Goal: Task Accomplishment & Management: Use online tool/utility

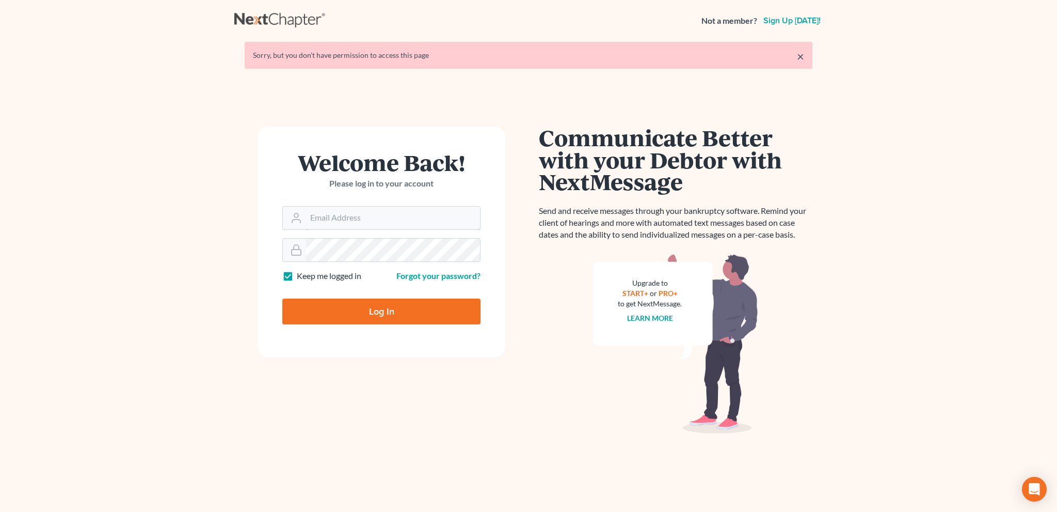
type input "[EMAIL_ADDRESS][DOMAIN_NAME]"
click at [392, 307] on input "Log In" at bounding box center [381, 311] width 198 height 26
type input "Thinking..."
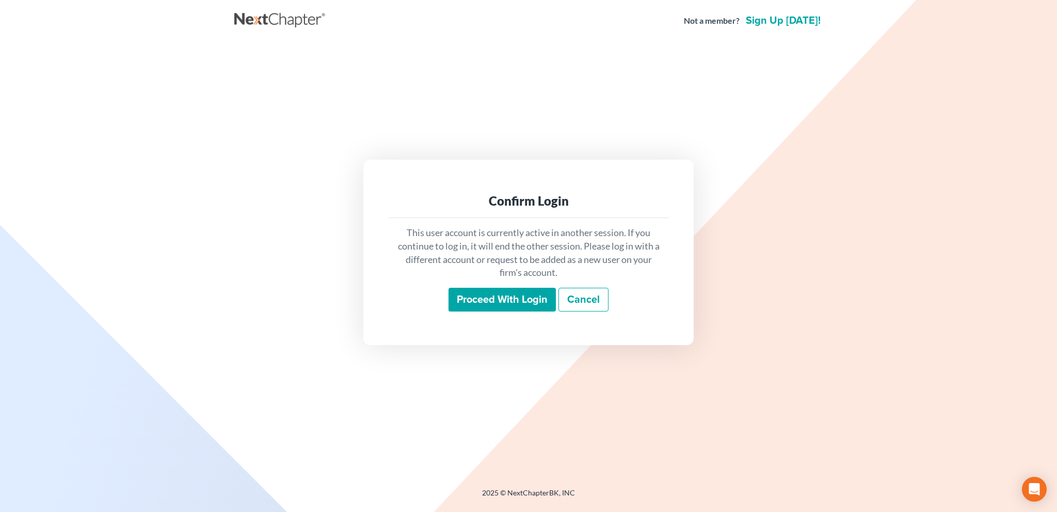
click at [499, 302] on input "Proceed with login" at bounding box center [502, 300] width 107 height 24
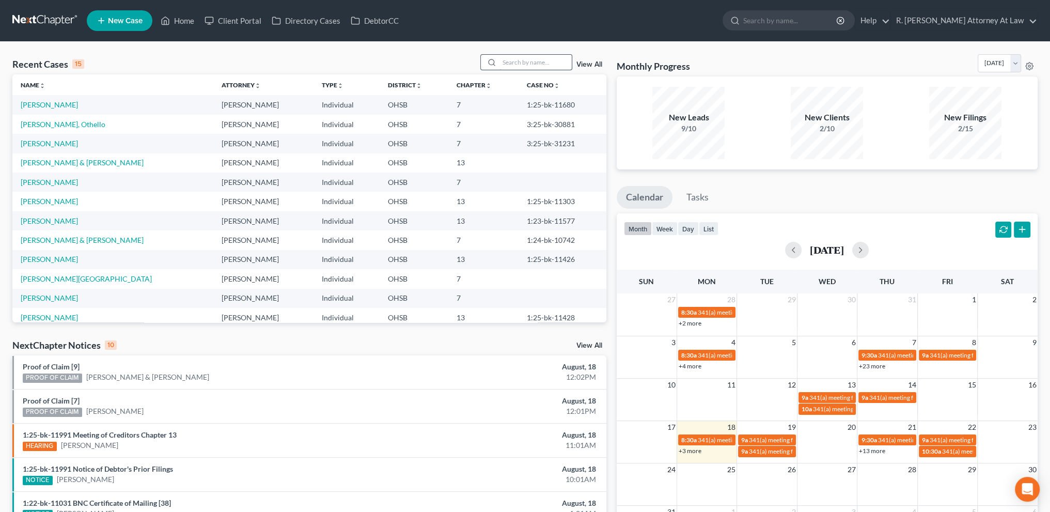
click at [515, 64] on input "search" at bounding box center [535, 62] width 72 height 15
type input "needham"
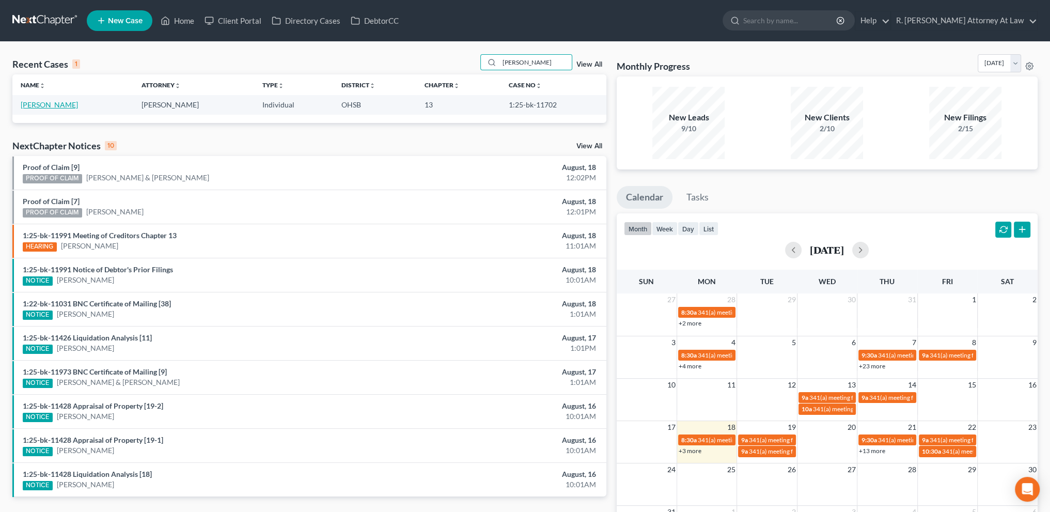
click at [53, 103] on link "Needham, George" at bounding box center [49, 104] width 57 height 9
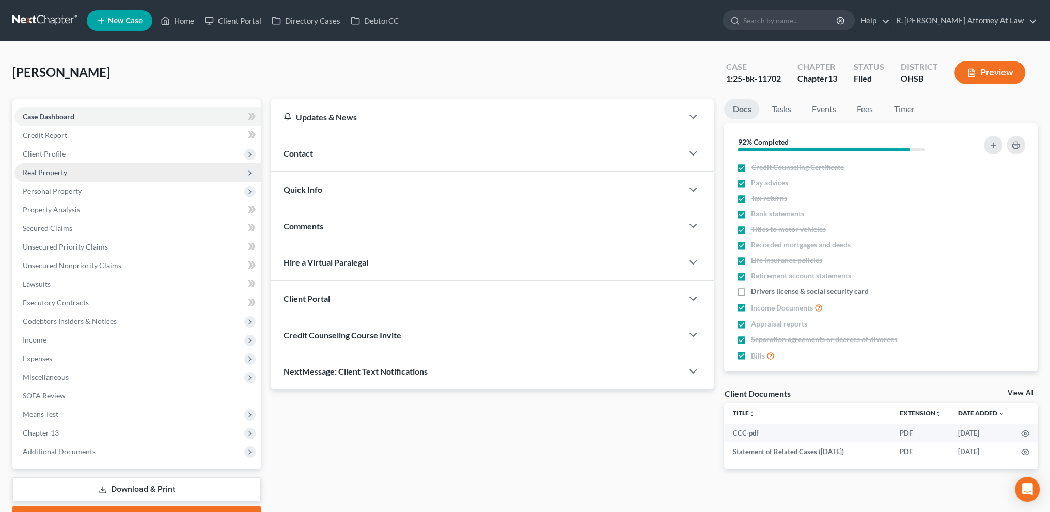
click at [35, 168] on span "Real Property" at bounding box center [45, 172] width 44 height 9
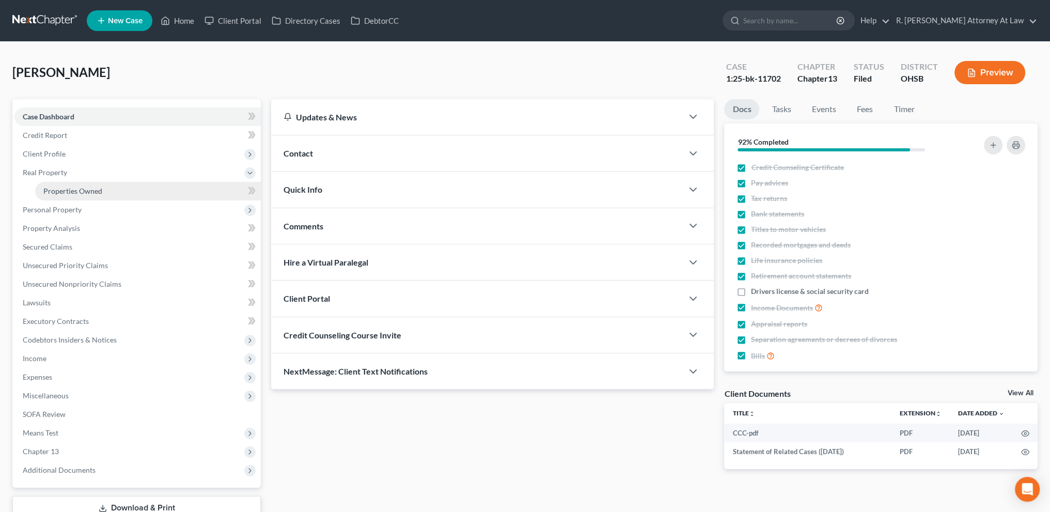
click at [55, 190] on span "Properties Owned" at bounding box center [72, 190] width 59 height 9
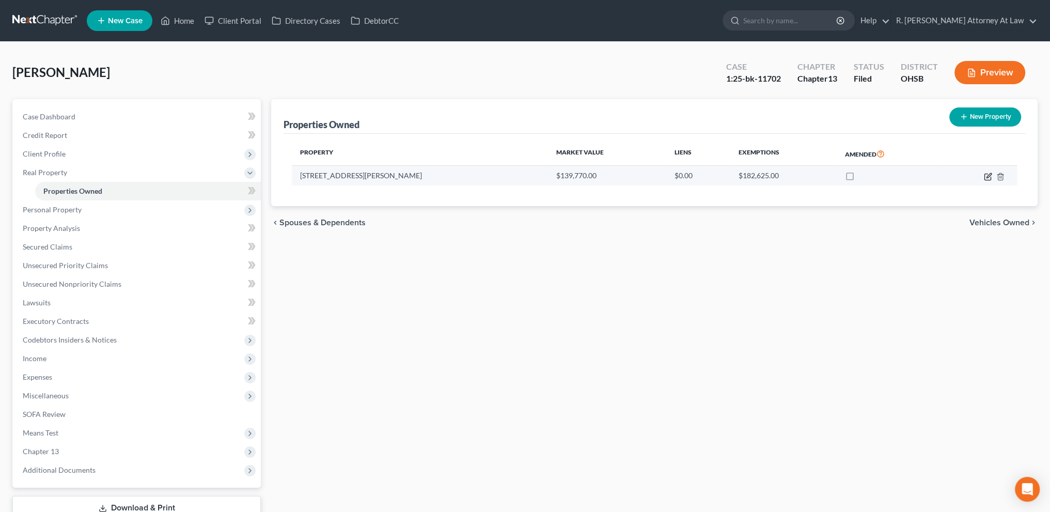
click at [989, 174] on icon "button" at bounding box center [988, 176] width 8 height 8
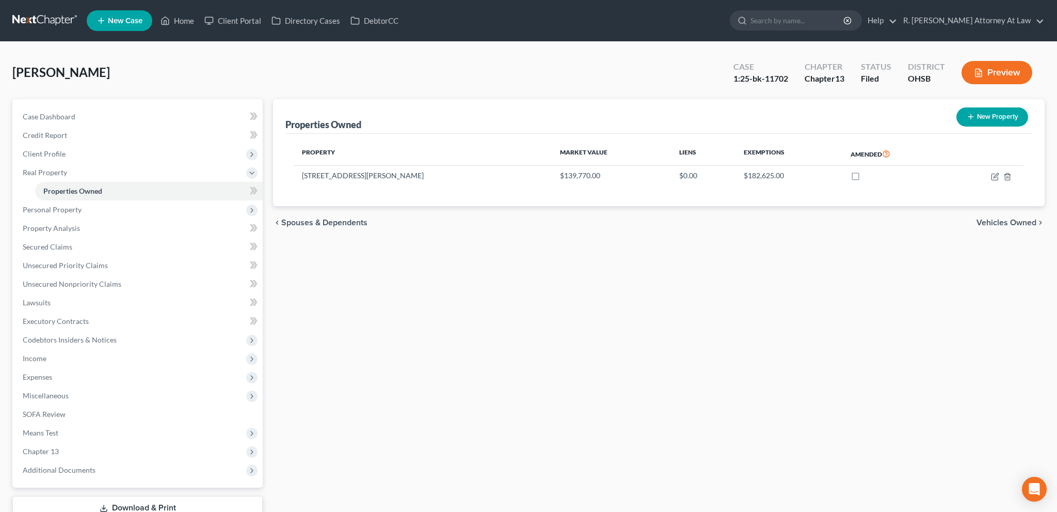
select select "36"
select select "0"
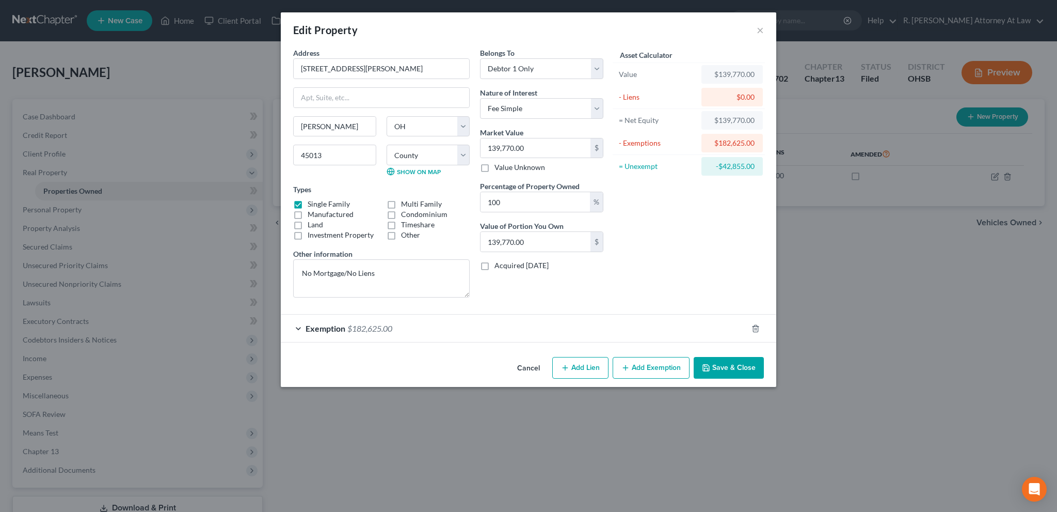
click at [722, 367] on button "Save & Close" at bounding box center [729, 368] width 70 height 22
